Goal: Task Accomplishment & Management: Complete application form

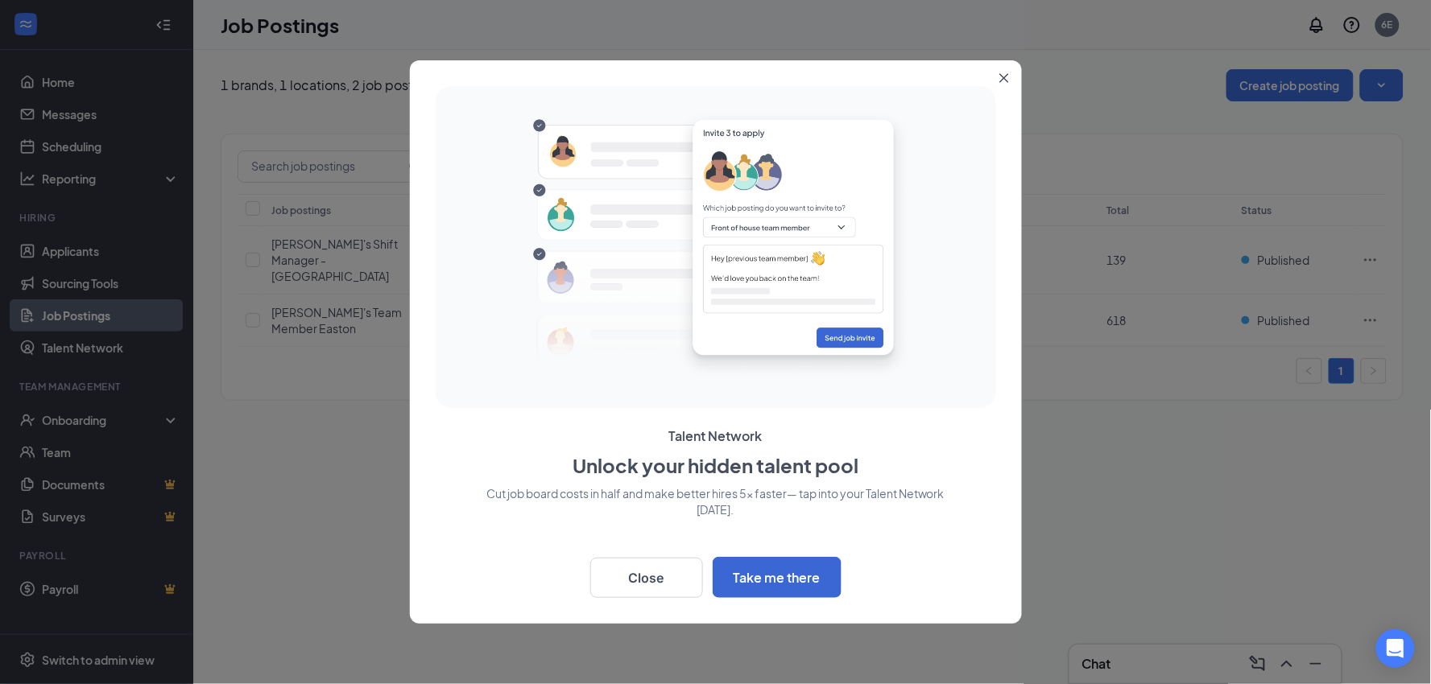
click at [1004, 76] on icon "Close" at bounding box center [1004, 78] width 10 height 10
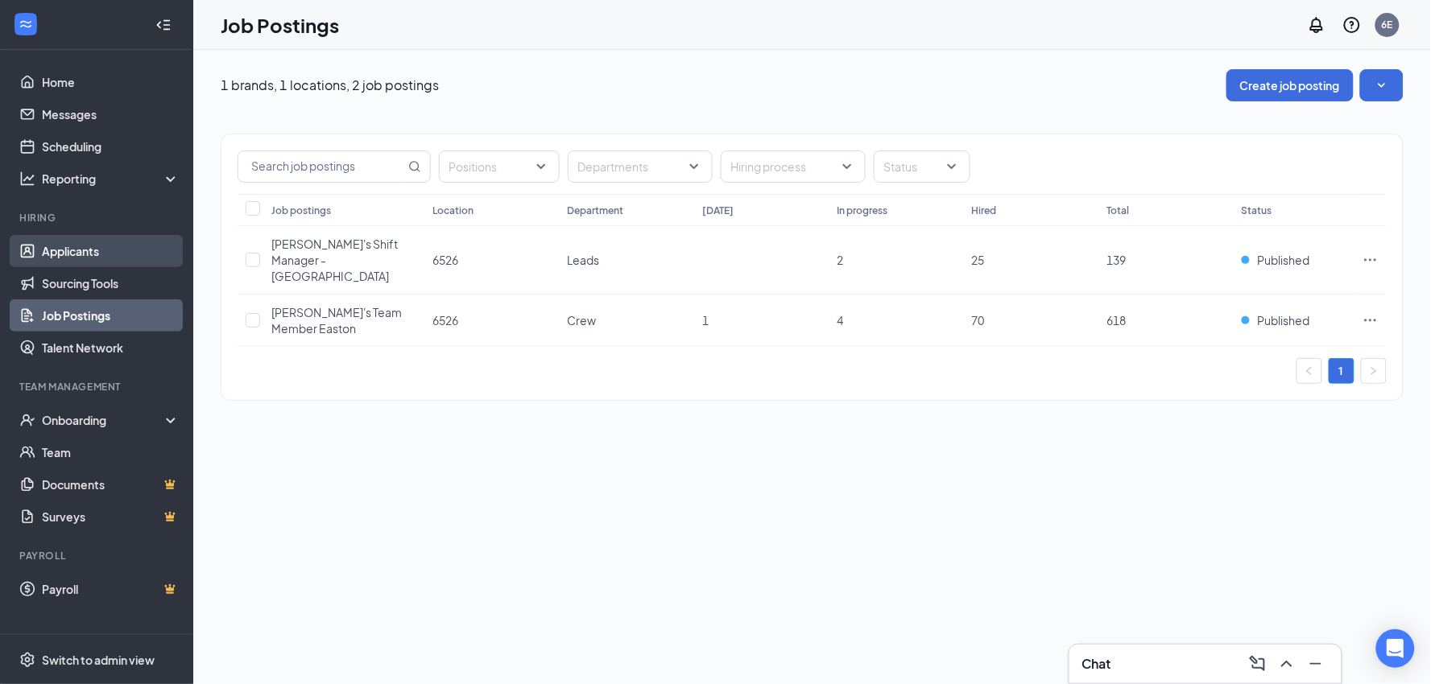
click at [68, 246] on link "Applicants" at bounding box center [111, 251] width 138 height 32
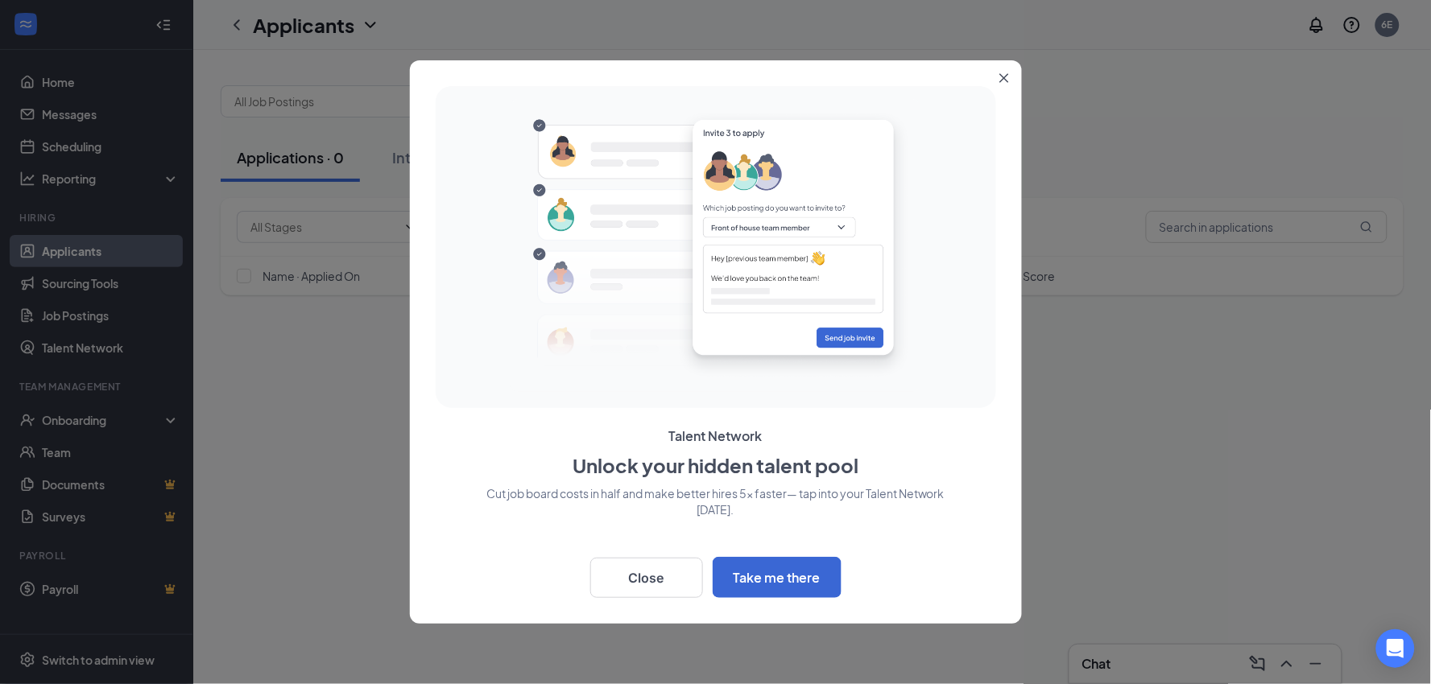
click at [1001, 73] on icon "Close" at bounding box center [1004, 78] width 10 height 10
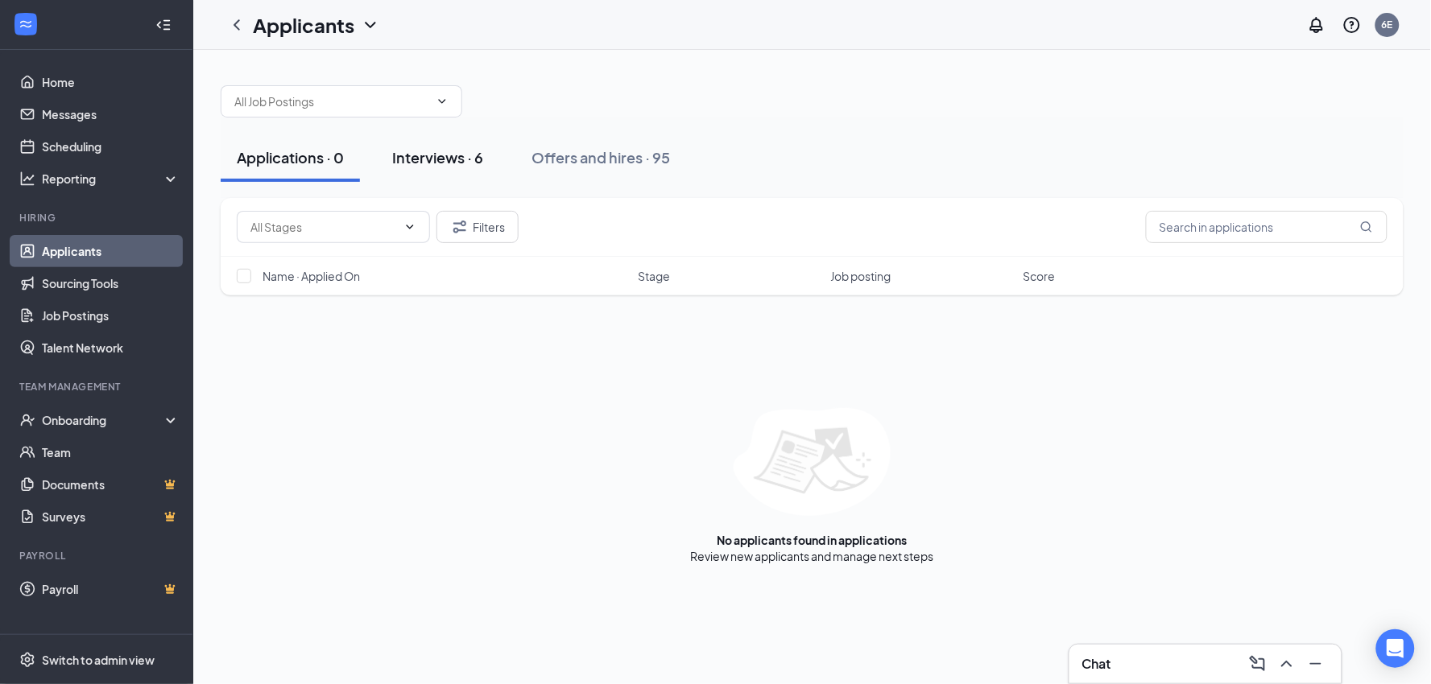
click at [471, 158] on div "Interviews · 6" at bounding box center [437, 157] width 91 height 20
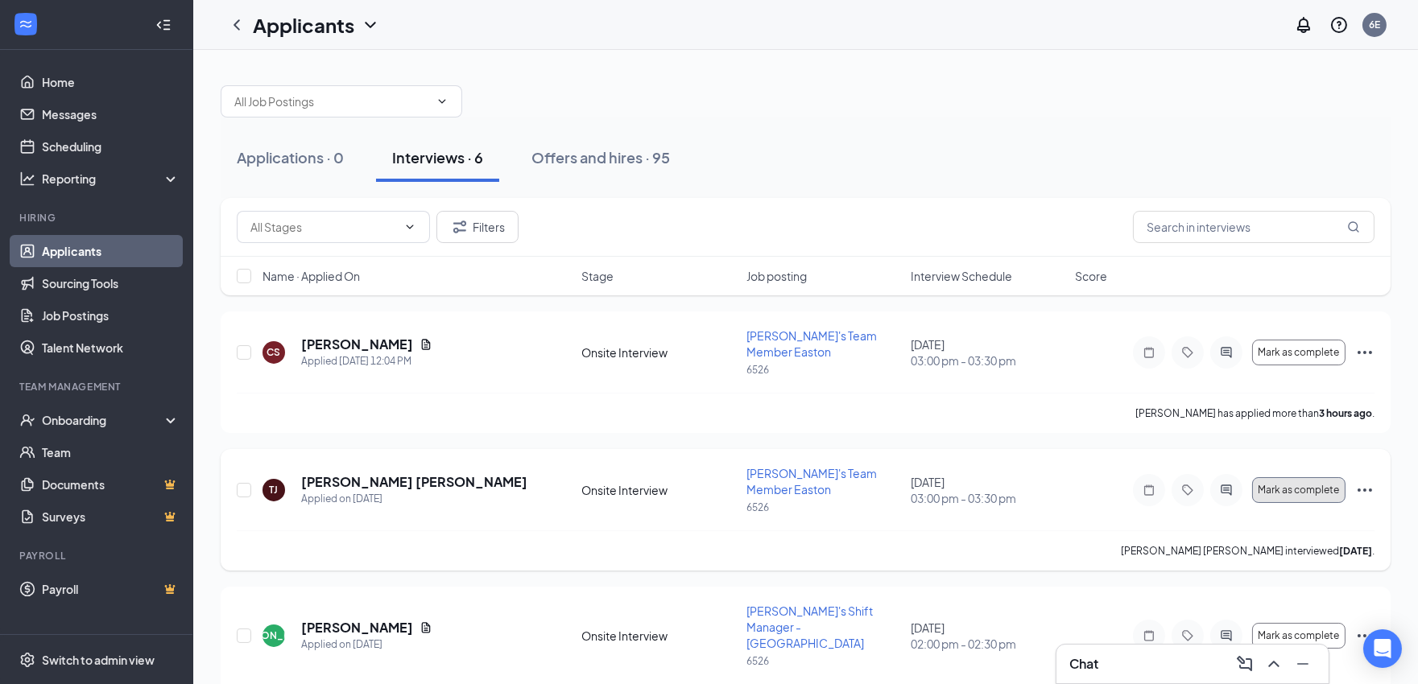
click at [1289, 485] on span "Mark as complete" at bounding box center [1298, 490] width 81 height 11
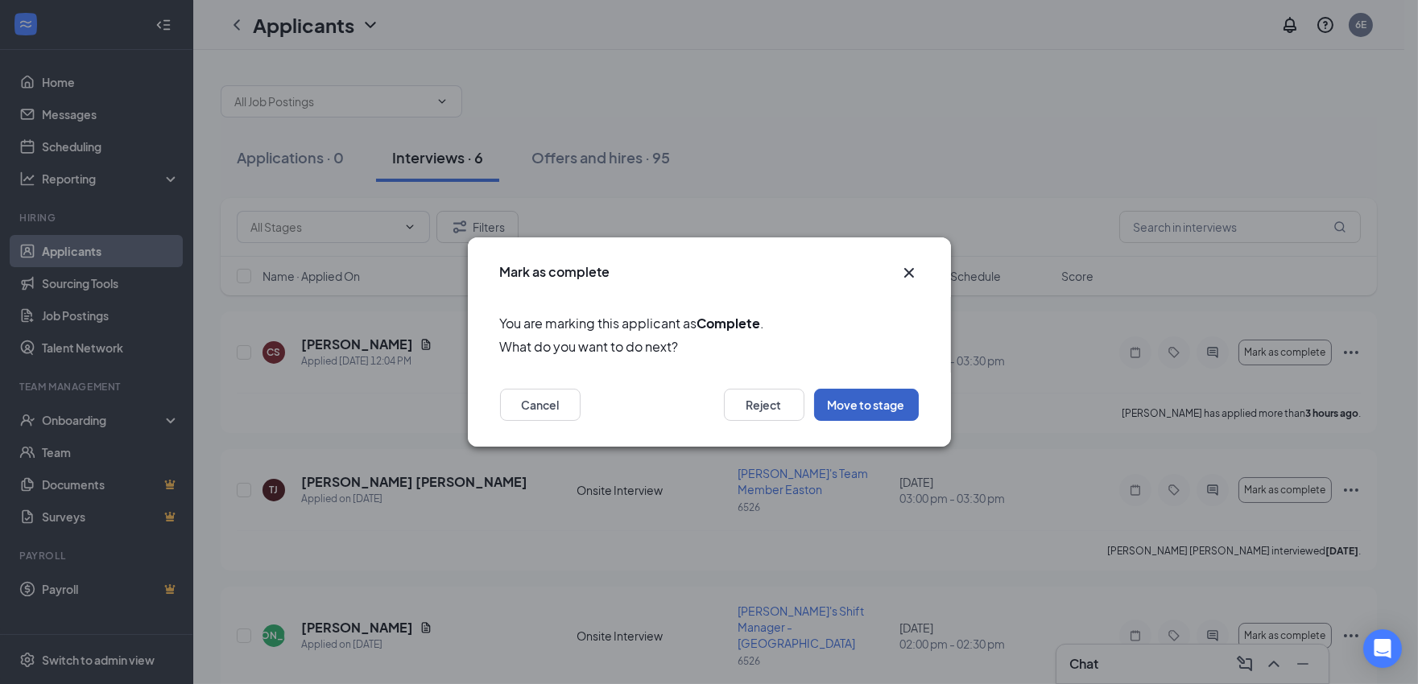
click at [873, 403] on button "Move to stage" at bounding box center [866, 405] width 105 height 32
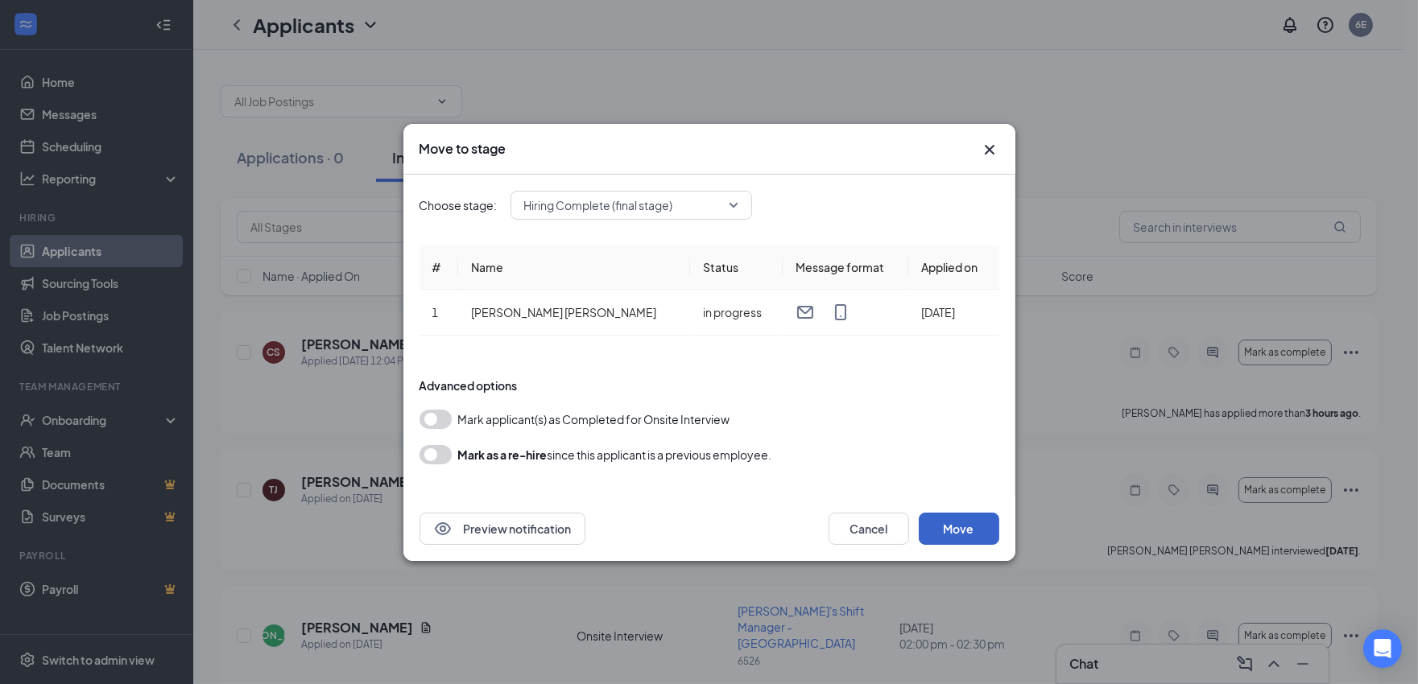
click at [944, 521] on button "Move" at bounding box center [959, 529] width 81 height 32
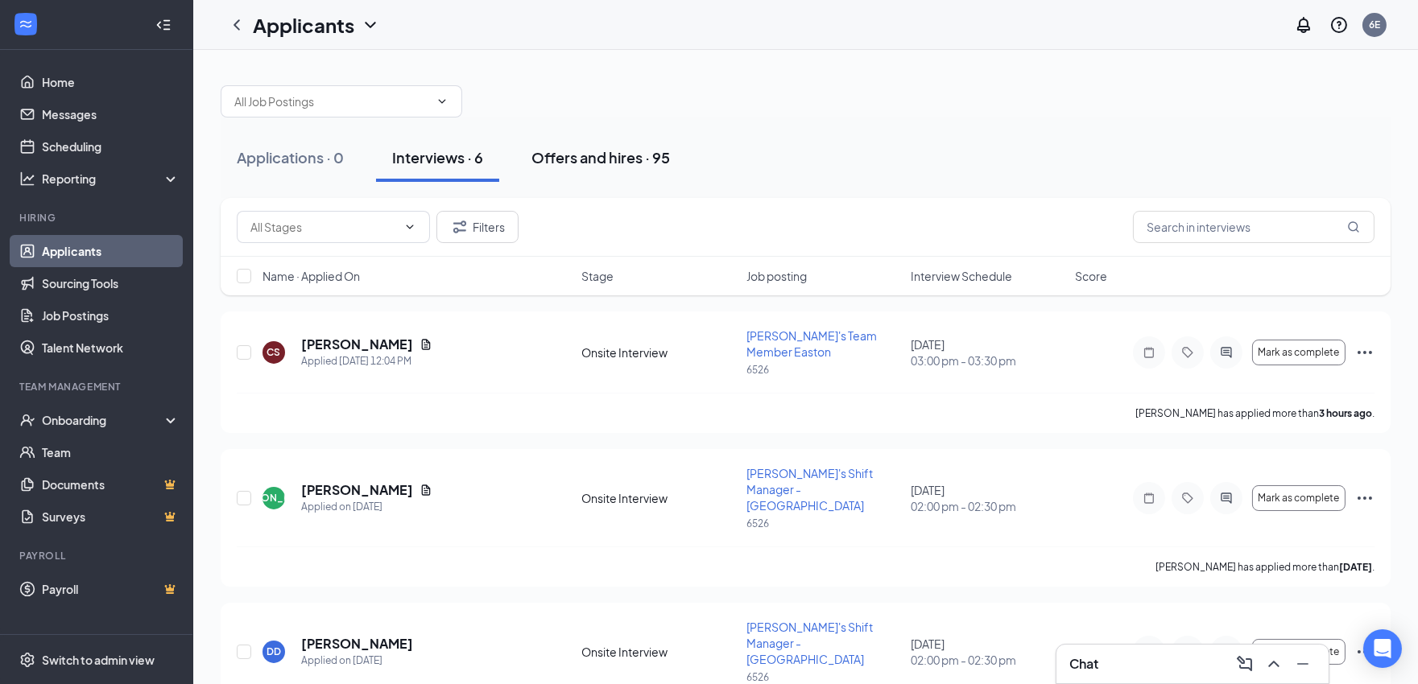
click at [570, 157] on div "Offers and hires · 95" at bounding box center [600, 157] width 138 height 20
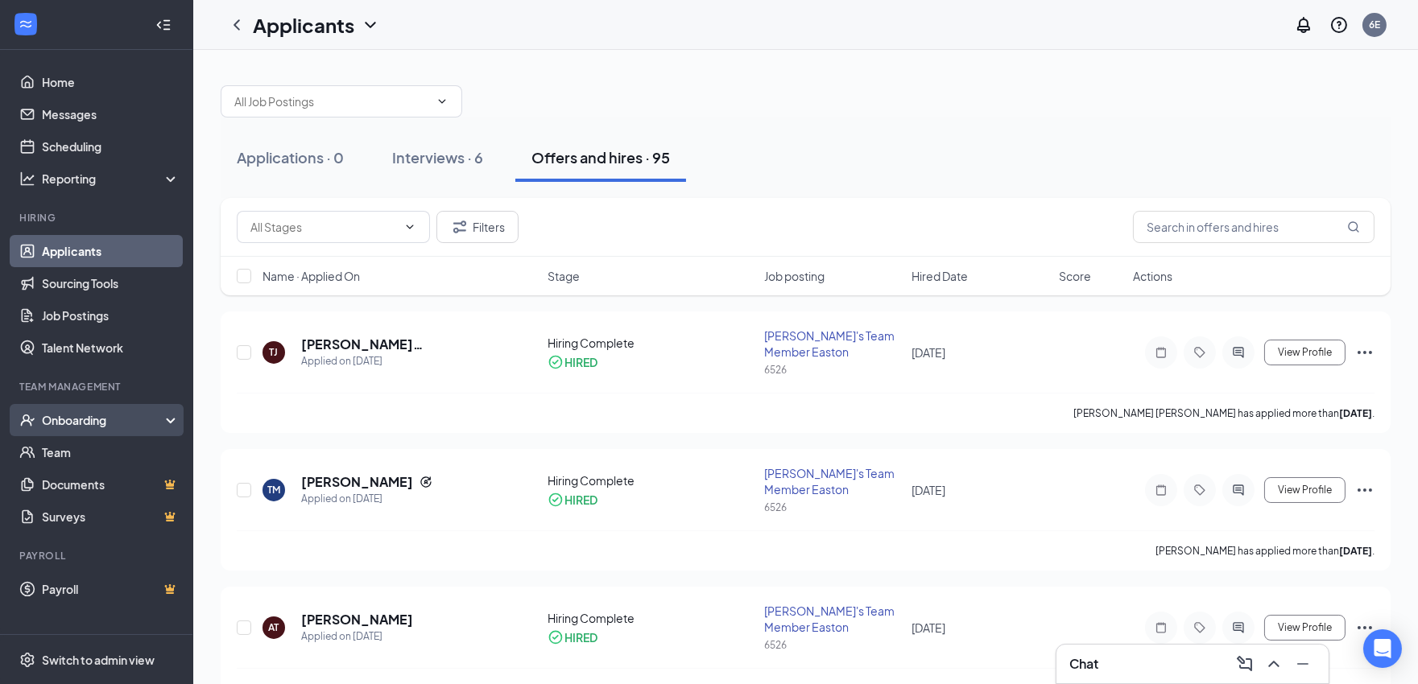
click at [44, 428] on div "Onboarding" at bounding box center [104, 420] width 124 height 16
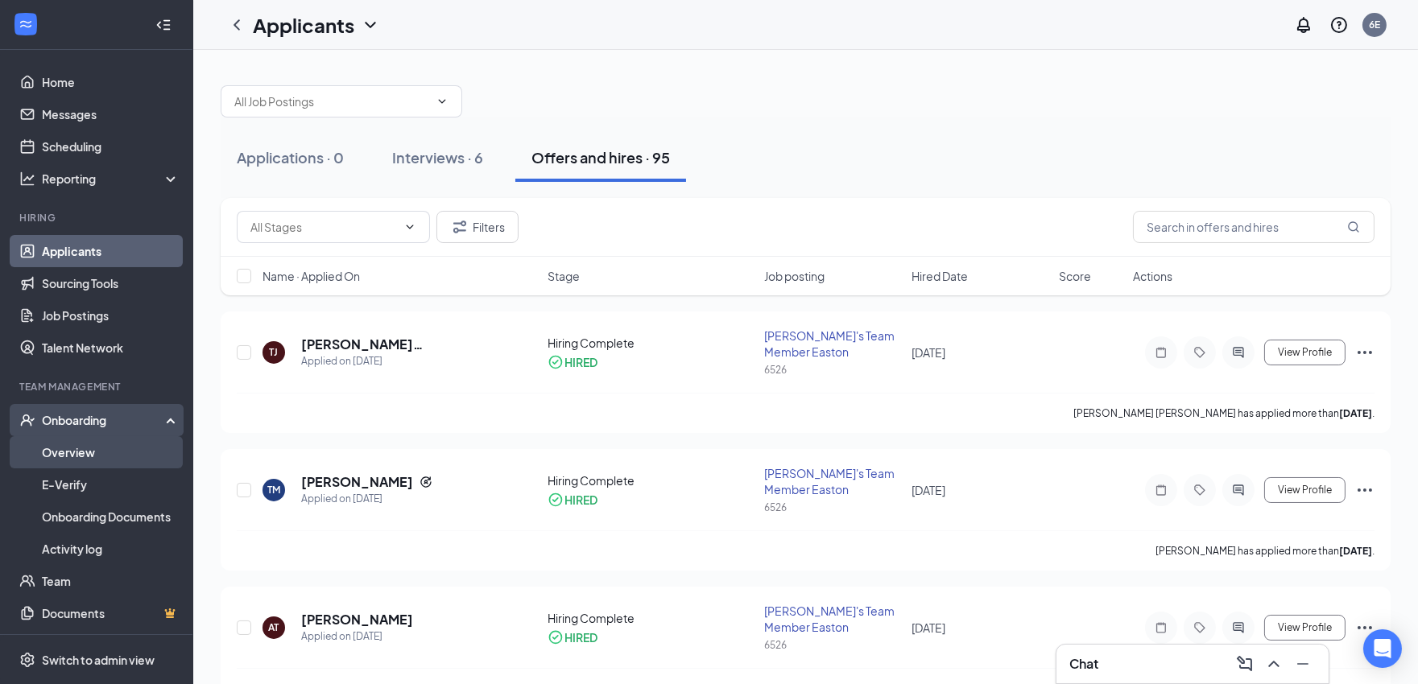
click at [82, 449] on link "Overview" at bounding box center [111, 452] width 138 height 32
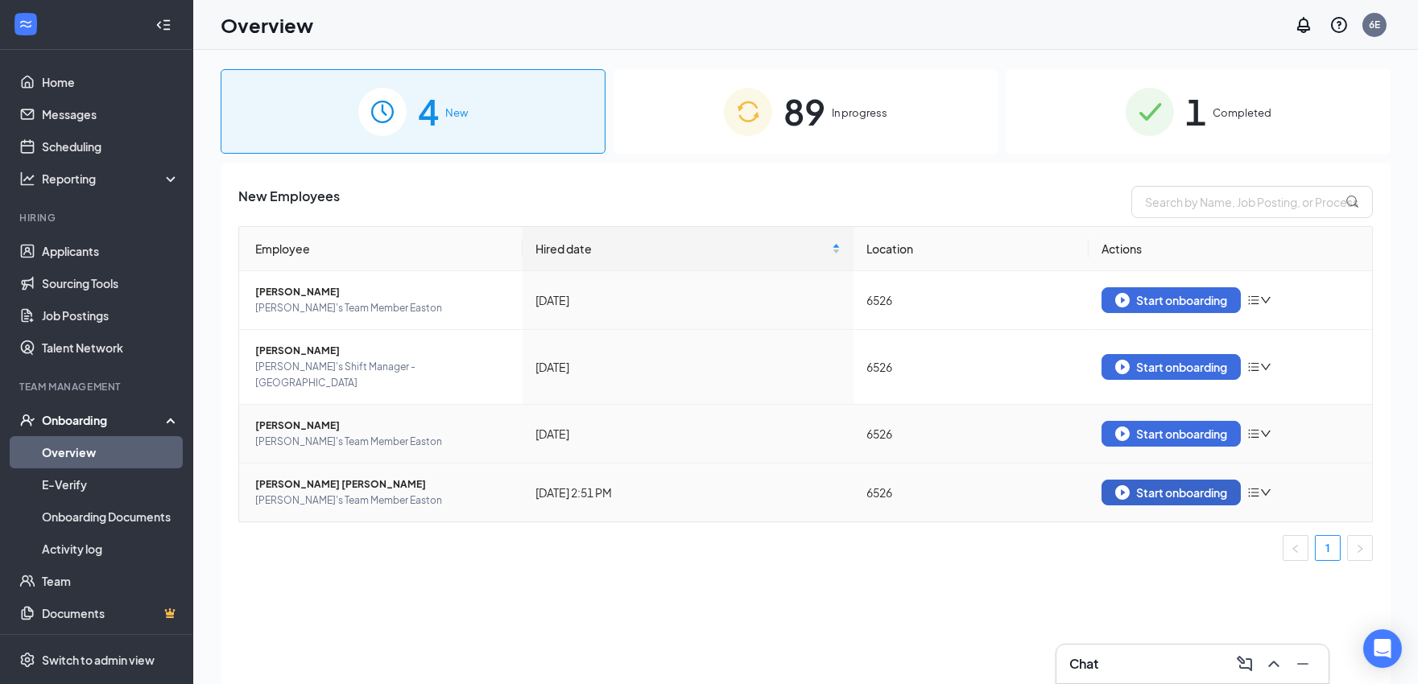
drag, startPoint x: 1168, startPoint y: 475, endPoint x: 1149, endPoint y: 444, distance: 36.2
click at [1154, 464] on td "Start onboarding" at bounding box center [1230, 493] width 283 height 58
click at [1157, 485] on div "Start onboarding" at bounding box center [1171, 492] width 112 height 14
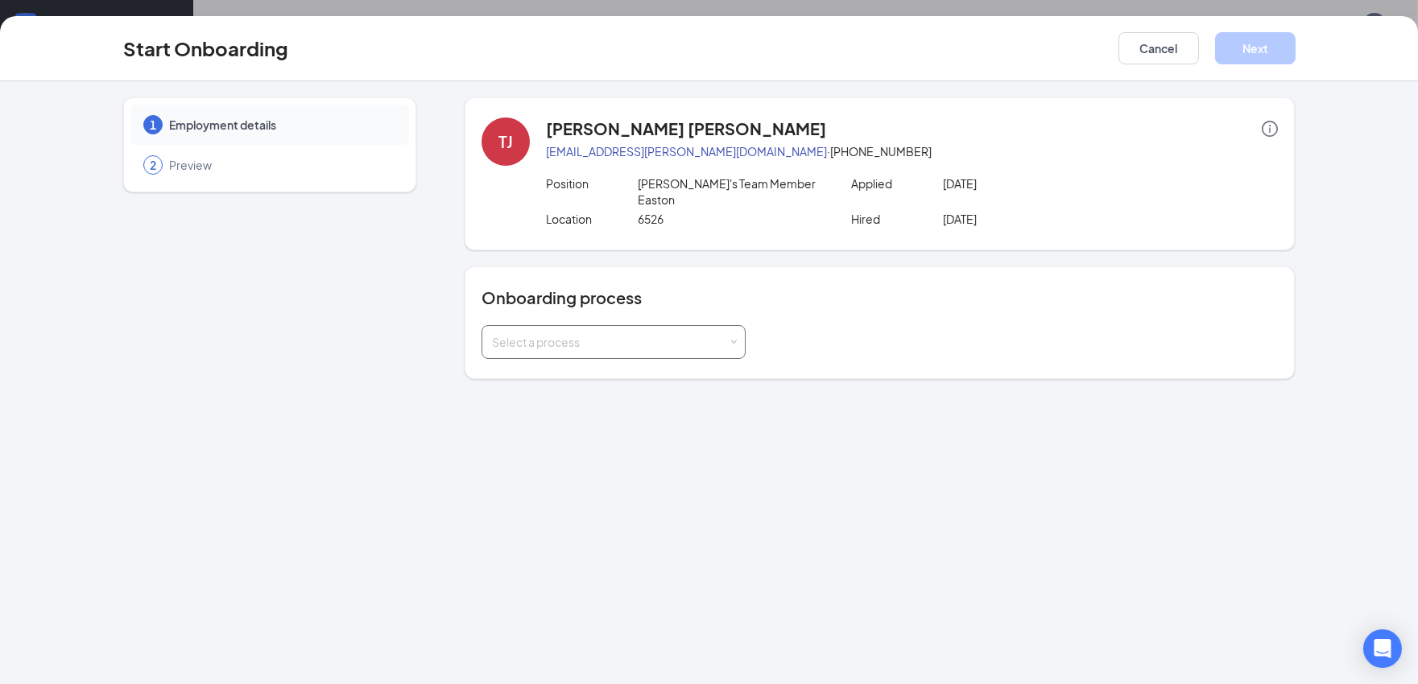
click at [726, 334] on div "Select a process" at bounding box center [610, 342] width 236 height 16
click at [715, 381] on li "TSC NJ Onboarding" at bounding box center [613, 388] width 264 height 29
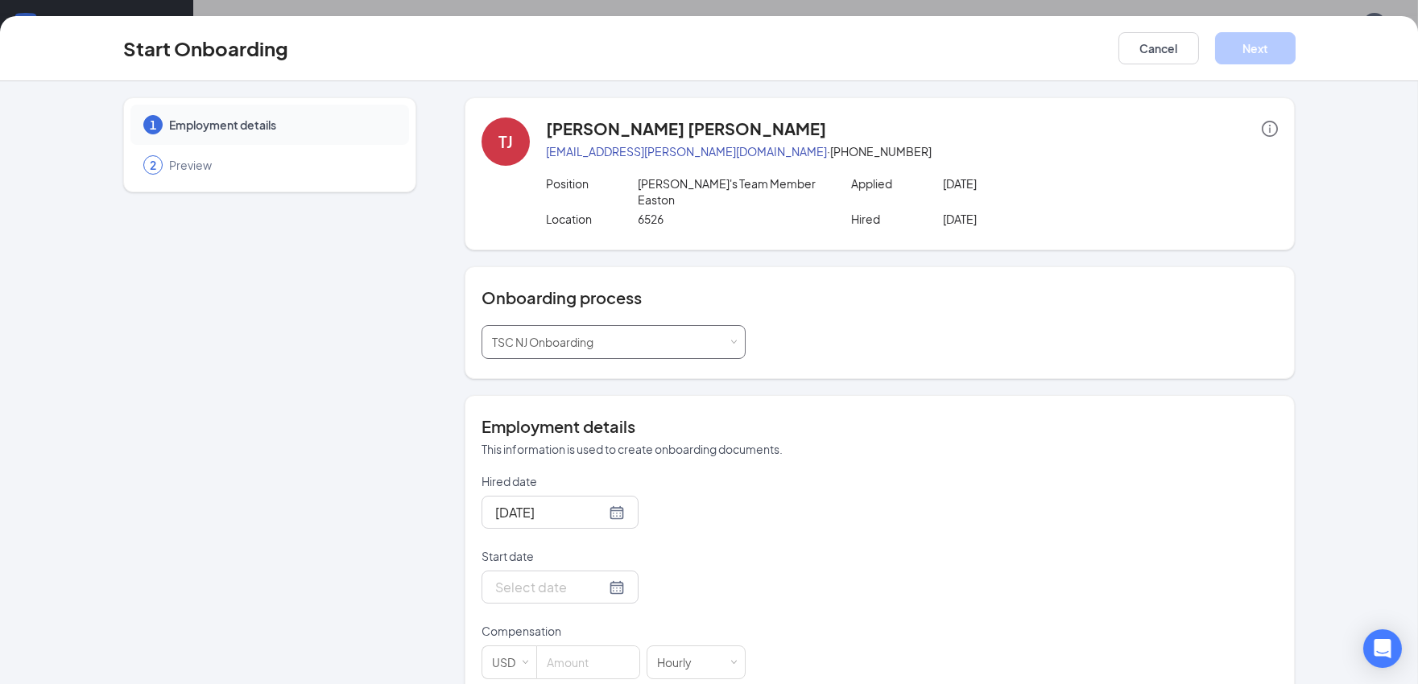
click at [730, 339] on span at bounding box center [733, 342] width 7 height 7
click at [695, 359] on li "Onboarding" at bounding box center [606, 359] width 264 height 29
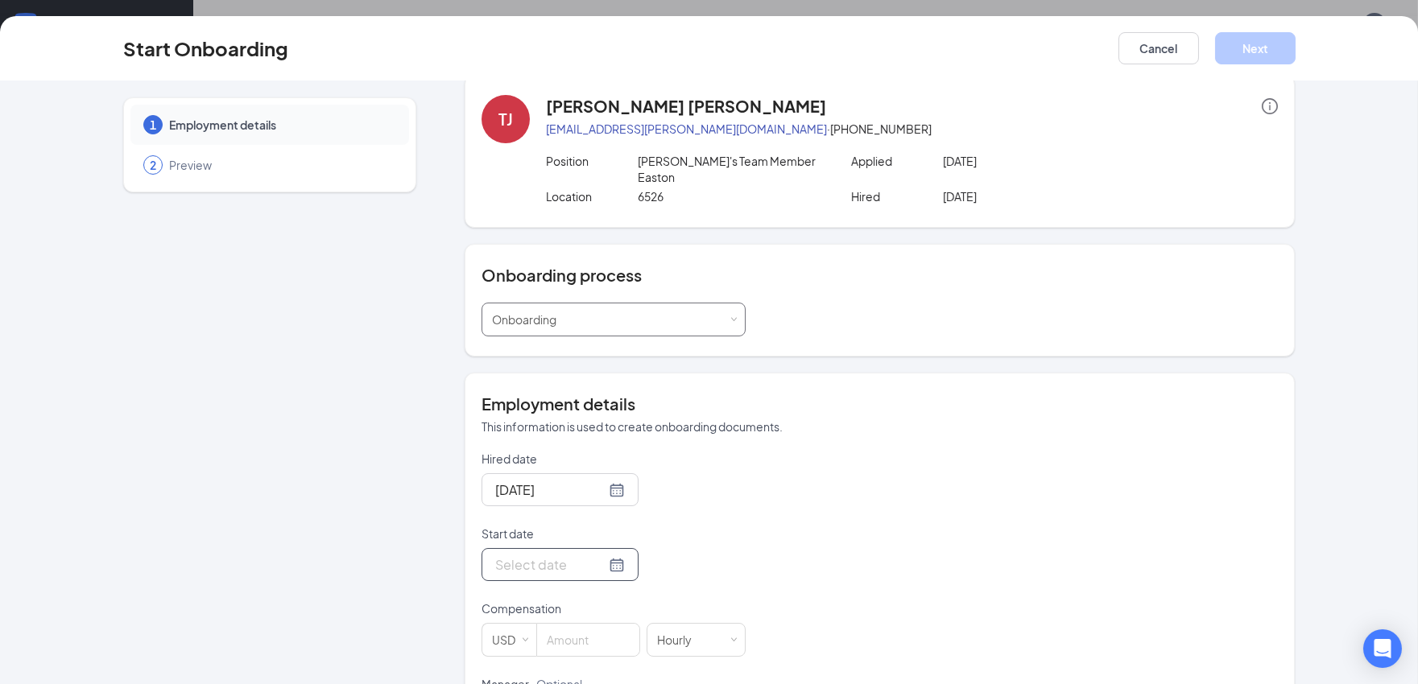
scroll to position [29, 0]
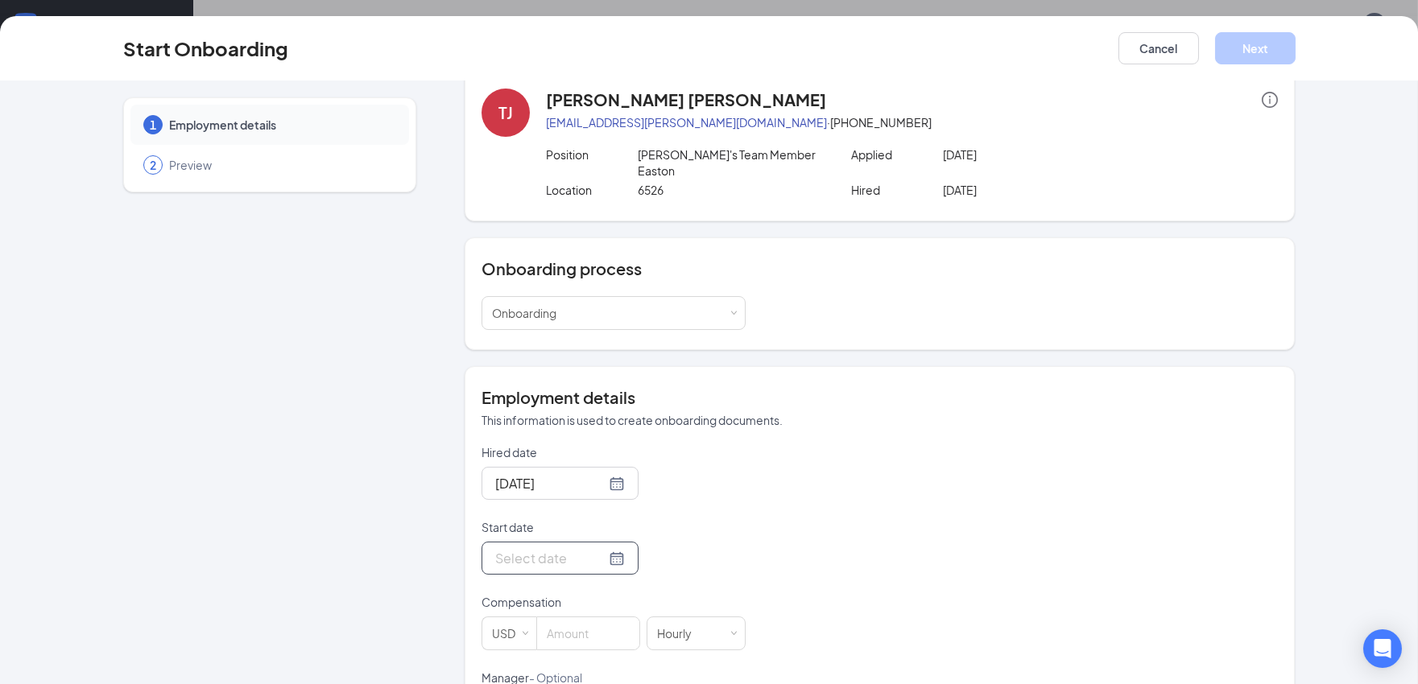
click at [593, 548] on div at bounding box center [560, 558] width 130 height 20
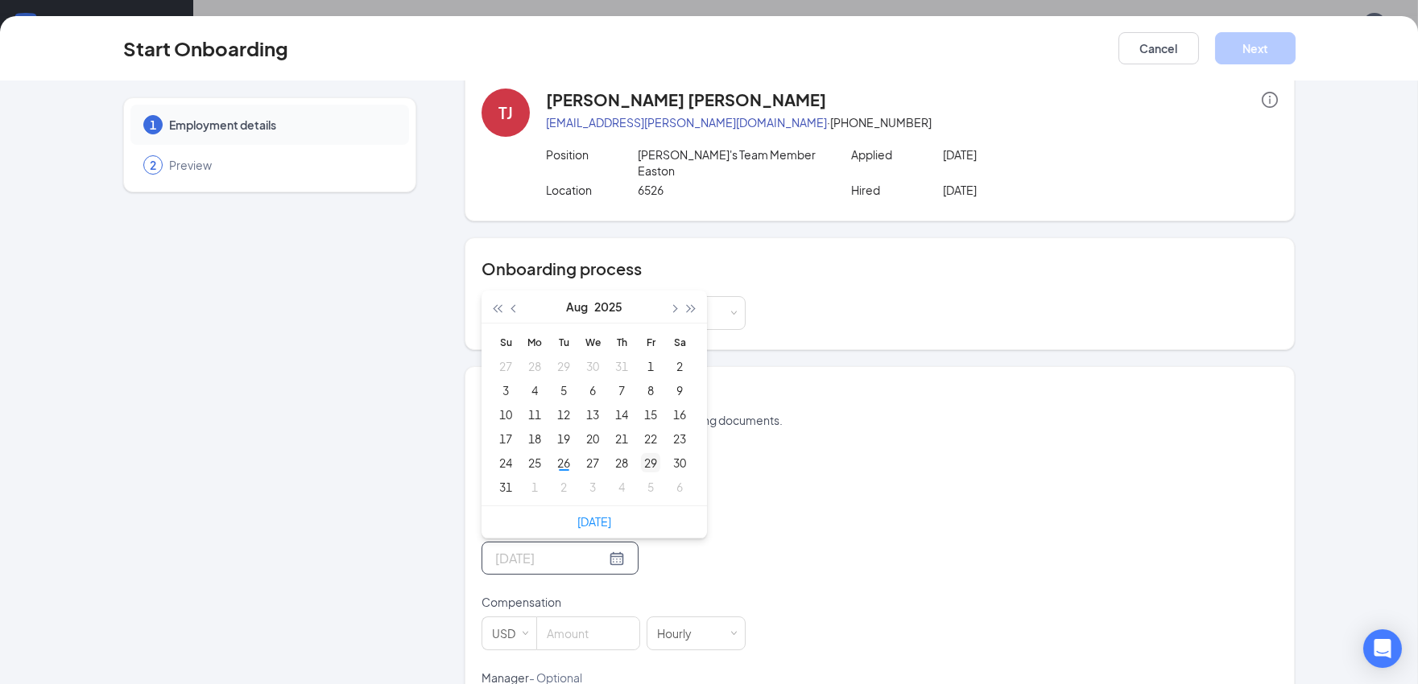
type input "[DATE]"
click at [641, 453] on div "29" at bounding box center [650, 462] width 19 height 19
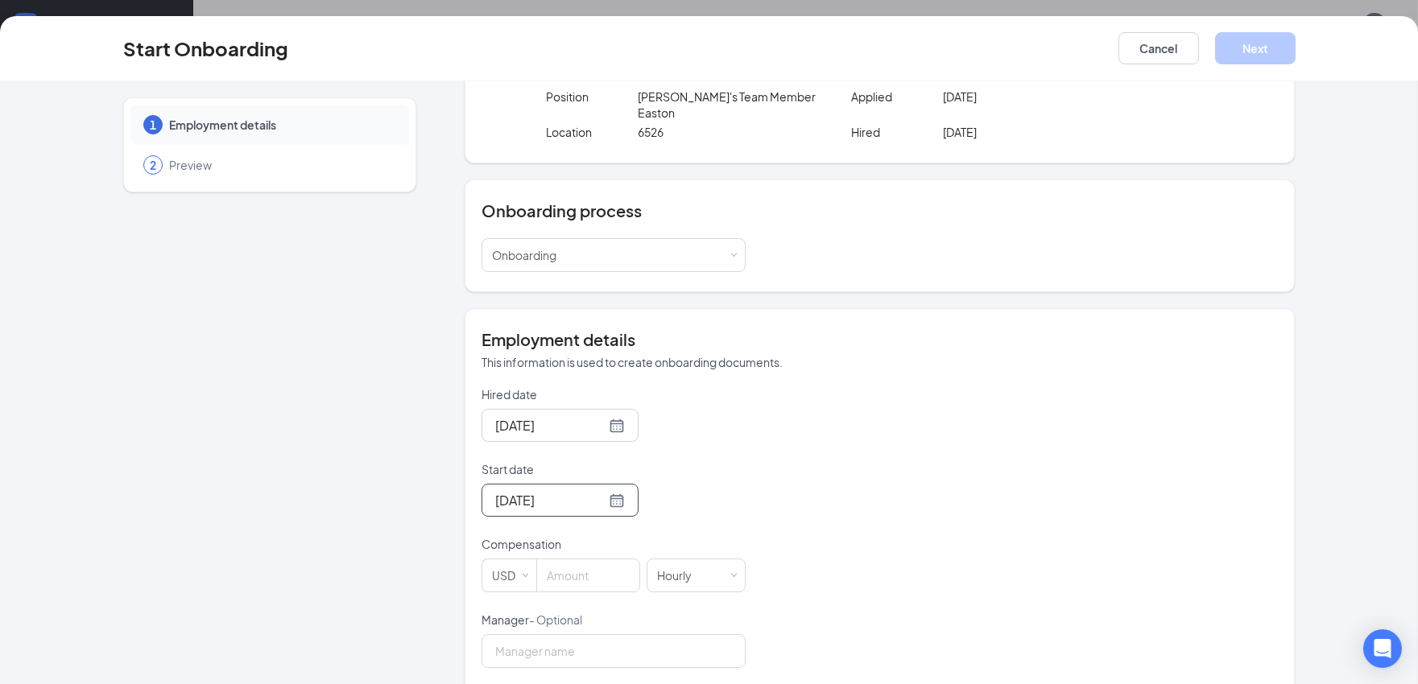
scroll to position [89, 0]
click at [605, 569] on input at bounding box center [588, 573] width 102 height 32
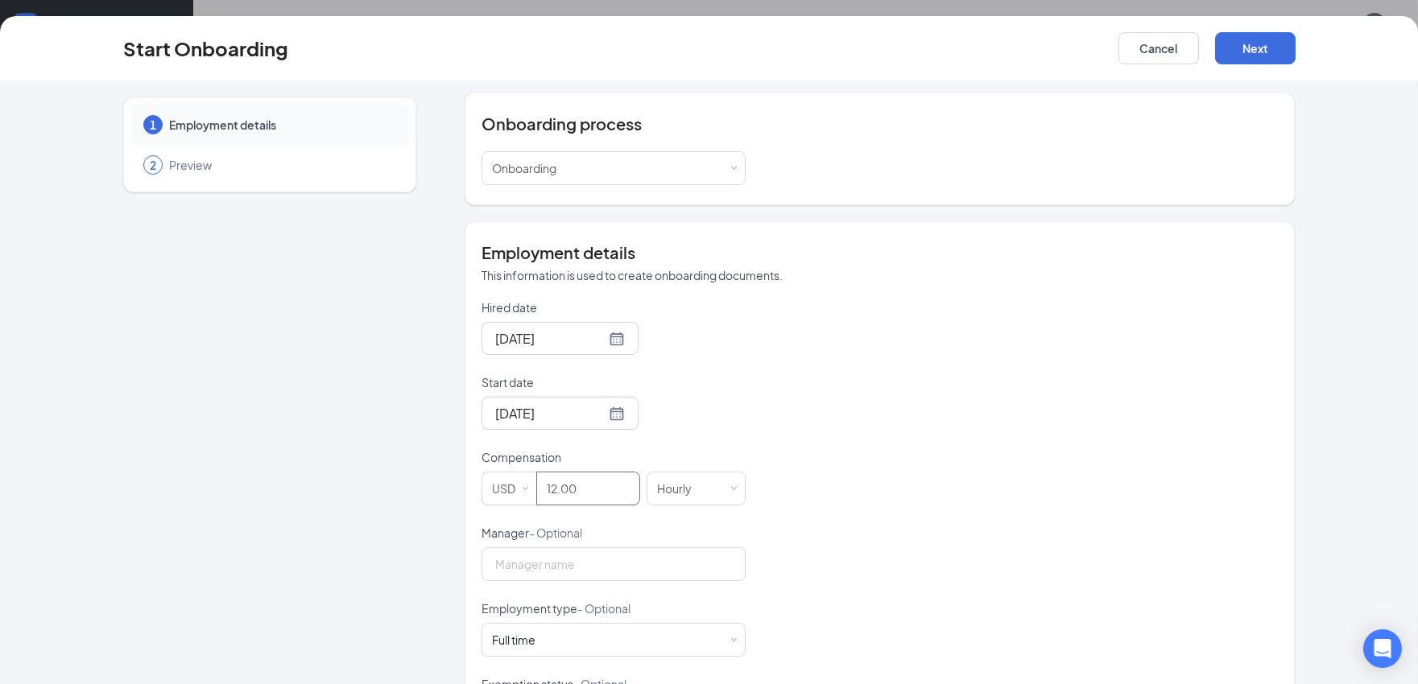
scroll to position [157, 0]
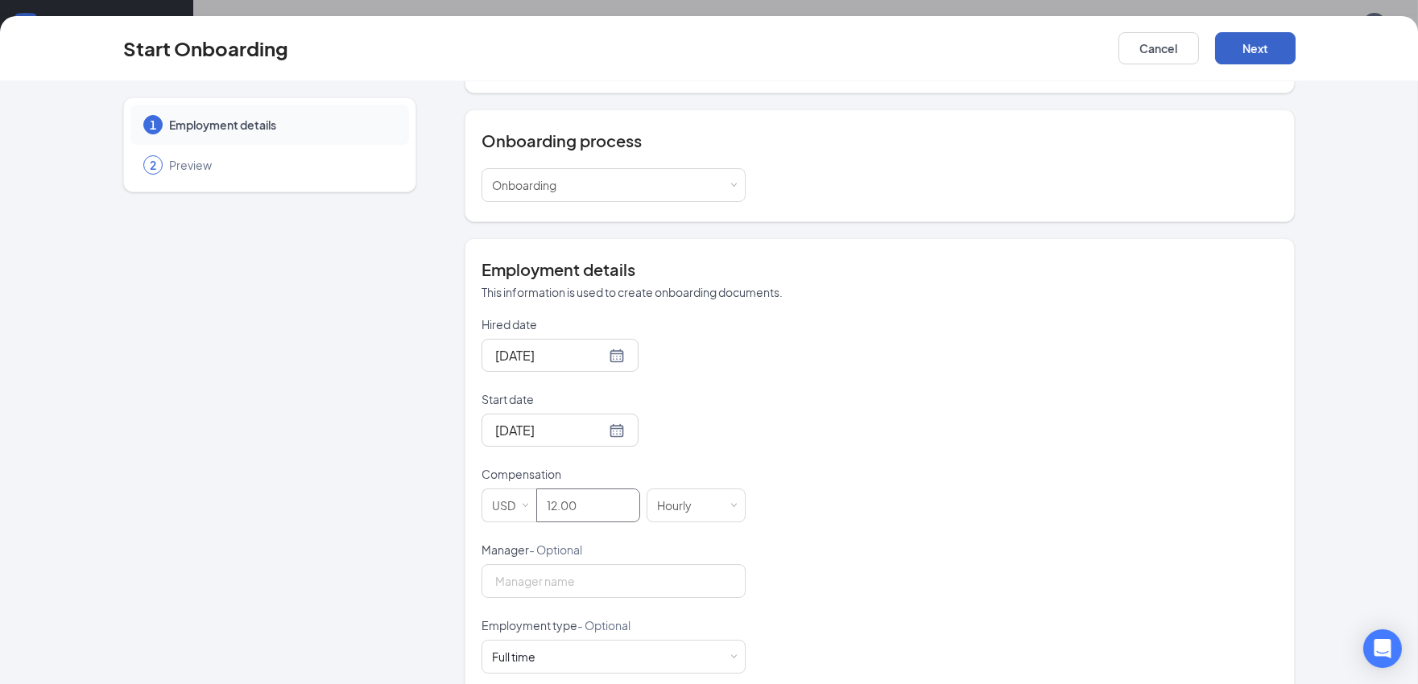
type input "12"
click at [1237, 51] on button "Next" at bounding box center [1255, 48] width 81 height 32
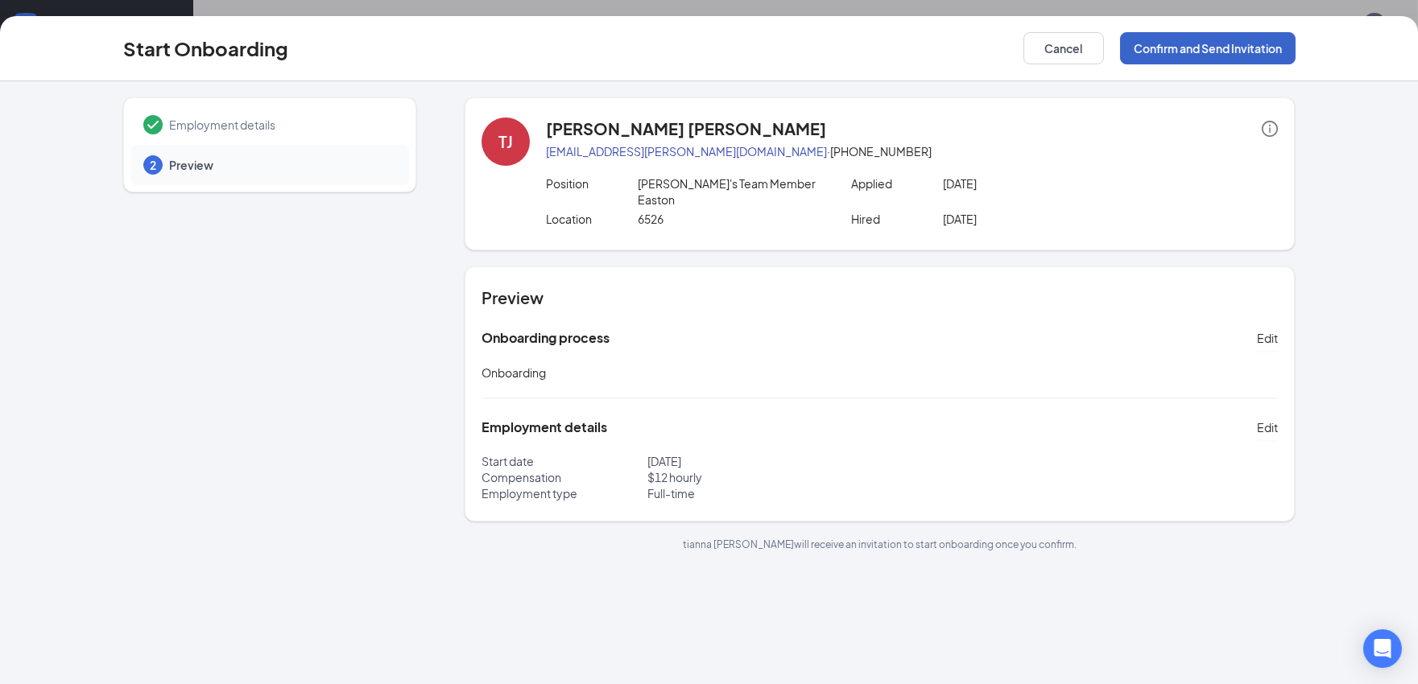
click at [1193, 46] on button "Confirm and Send Invitation" at bounding box center [1208, 48] width 176 height 32
